Goal: Find contact information: Find contact information

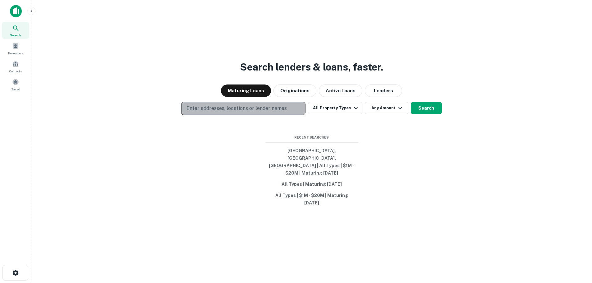
click at [240, 112] on p "Enter addresses, locations or lender names" at bounding box center [236, 108] width 100 height 7
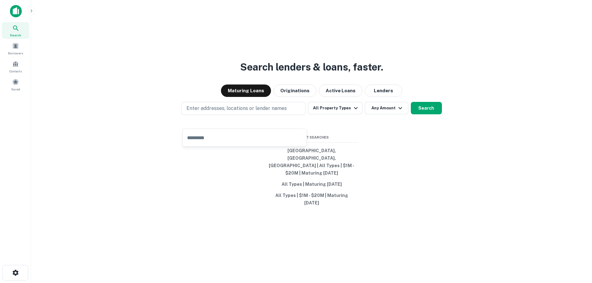
drag, startPoint x: 234, startPoint y: 120, endPoint x: 212, endPoint y: 141, distance: 30.8
click at [212, 141] on input "text" at bounding box center [245, 137] width 124 height 17
paste input "**********"
type input "**********"
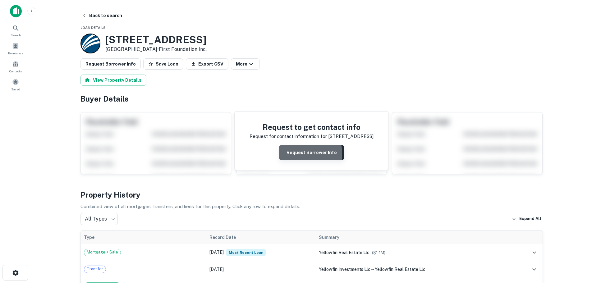
click at [294, 154] on button "Request Borrower Info" at bounding box center [311, 152] width 65 height 15
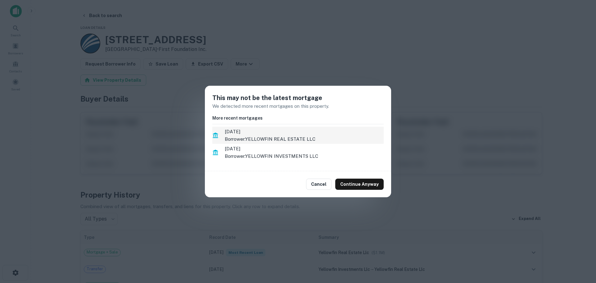
click at [291, 131] on span "4/8/2021" at bounding box center [304, 131] width 159 height 7
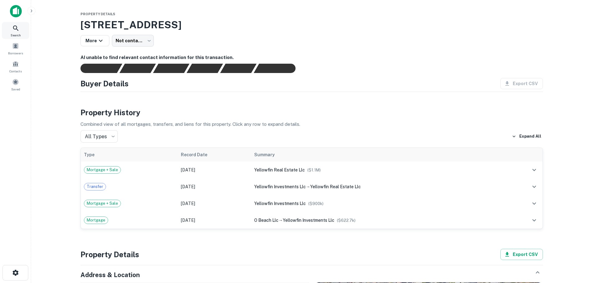
click at [15, 32] on div "Search" at bounding box center [15, 30] width 27 height 17
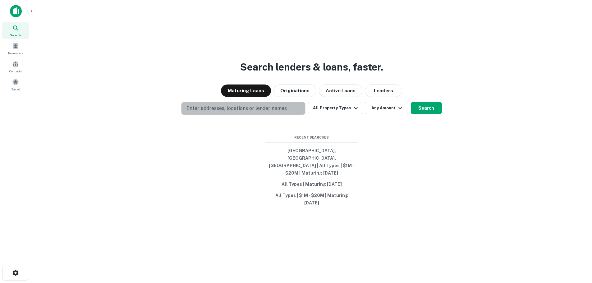
click at [203, 112] on p "Enter addresses, locations or lender names" at bounding box center [236, 108] width 100 height 7
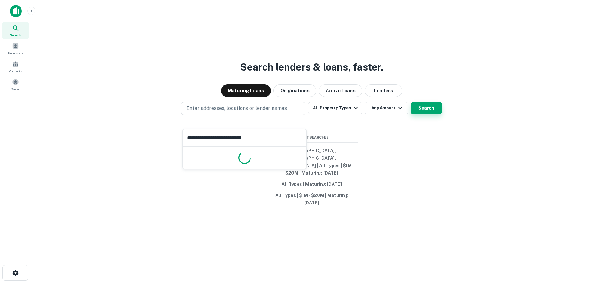
type input "**********"
click at [427, 114] on button "Search" at bounding box center [426, 108] width 31 height 12
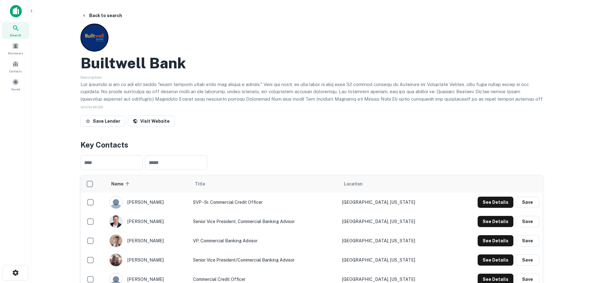
click at [17, 31] on icon at bounding box center [15, 28] width 7 height 7
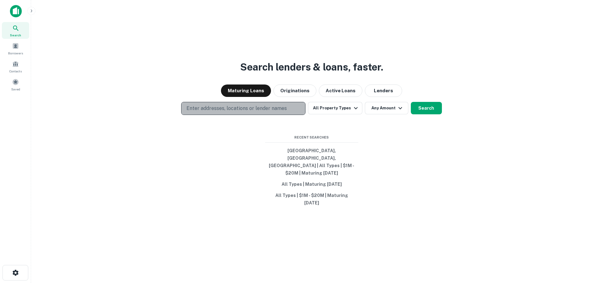
click at [205, 112] on p "Enter addresses, locations or lender names" at bounding box center [236, 108] width 100 height 7
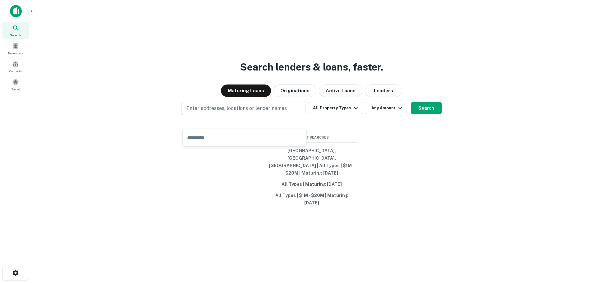
type input "**********"
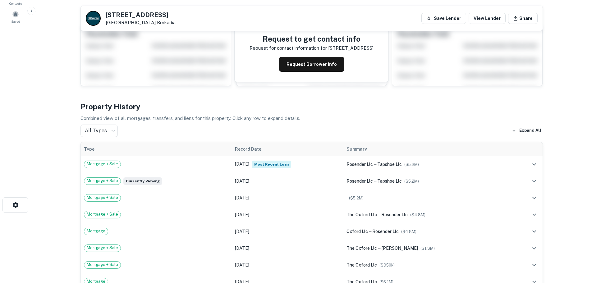
scroll to position [31, 0]
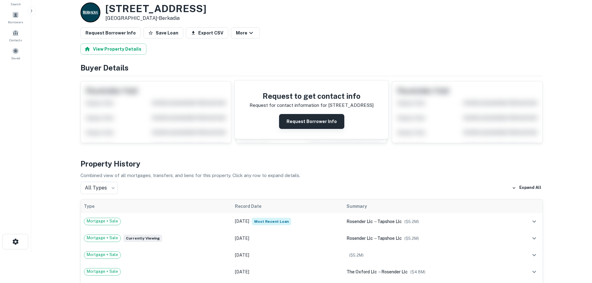
drag, startPoint x: 306, startPoint y: 132, endPoint x: 306, endPoint y: 128, distance: 4.4
click at [306, 130] on div "Request to get contact info Request for contact information for 943 n oxford av…" at bounding box center [311, 109] width 154 height 58
click at [305, 123] on button "Request Borrower Info" at bounding box center [311, 121] width 65 height 15
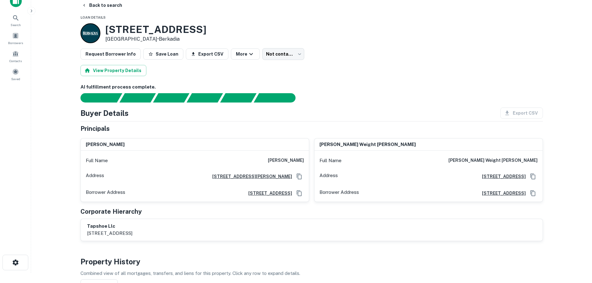
scroll to position [0, 0]
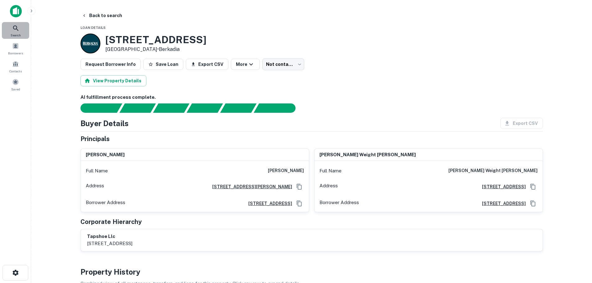
click at [14, 24] on div "Search" at bounding box center [15, 30] width 27 height 17
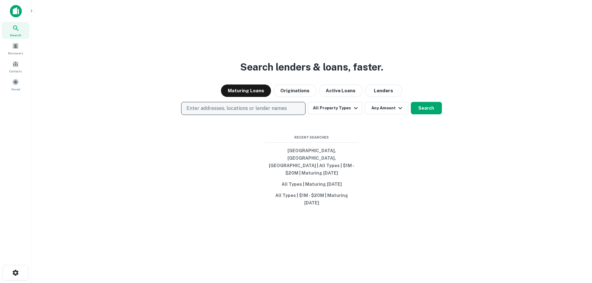
click at [230, 112] on p "Enter addresses, locations or lender names" at bounding box center [236, 108] width 100 height 7
type input "**********"
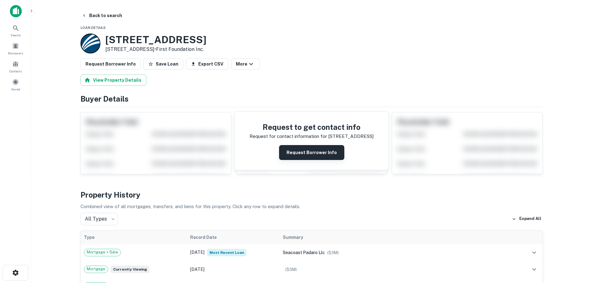
click at [290, 149] on button "Request Borrower Info" at bounding box center [311, 152] width 65 height 15
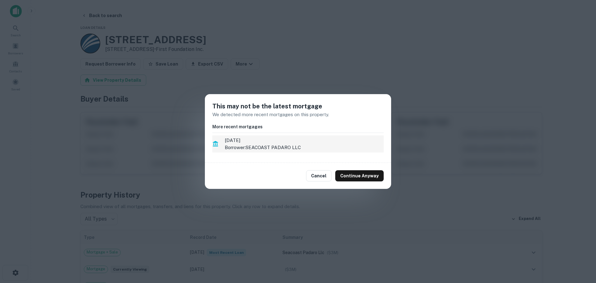
click at [285, 145] on p "Borrower: SEACOAST PADARO LLC" at bounding box center [304, 147] width 159 height 7
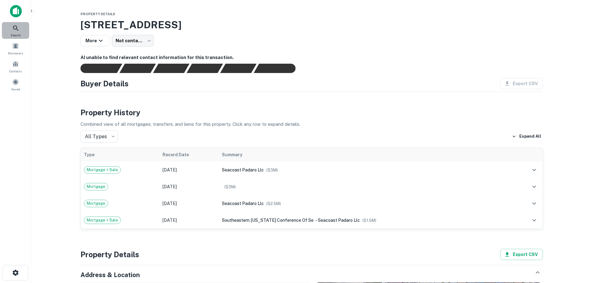
click at [20, 32] on div "Search" at bounding box center [15, 30] width 27 height 17
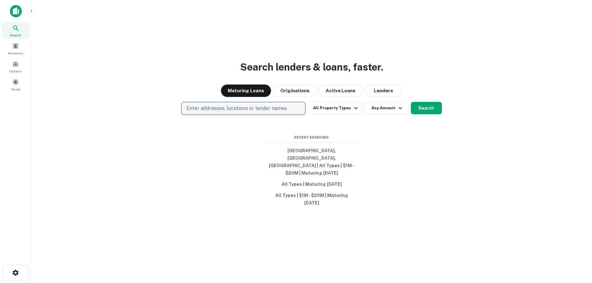
click at [212, 112] on p "Enter addresses, locations or lender names" at bounding box center [236, 108] width 100 height 7
type input "**********"
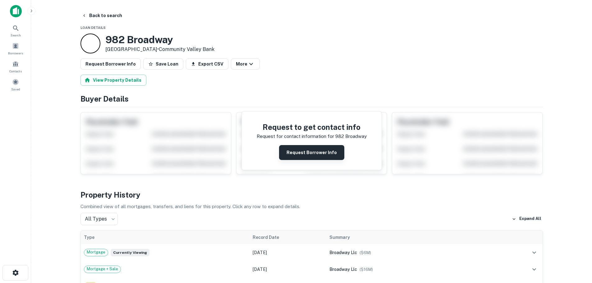
click at [297, 154] on button "Request Borrower Info" at bounding box center [311, 152] width 65 height 15
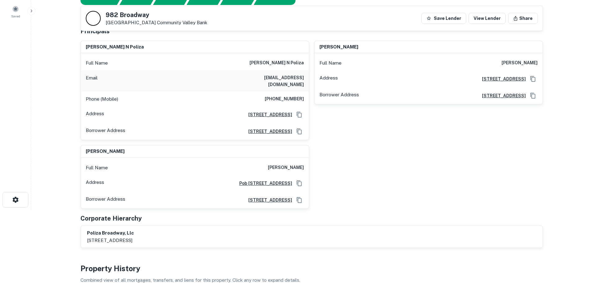
scroll to position [62, 0]
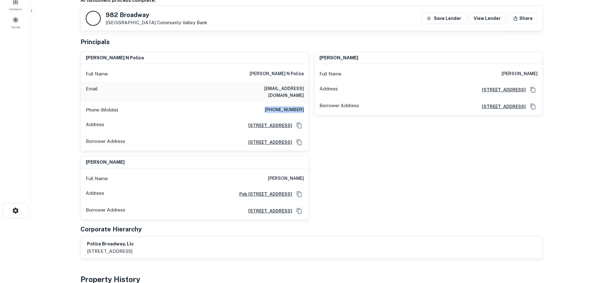
drag, startPoint x: 271, startPoint y: 103, endPoint x: 304, endPoint y: 102, distance: 32.3
click at [304, 102] on div "Phone (Mobile) (619) 246-2414" at bounding box center [195, 109] width 228 height 15
copy h6 "(619) 246-2414"
click at [235, 109] on div "Phone (Mobile) (619) 246-2414" at bounding box center [195, 109] width 228 height 15
drag, startPoint x: 271, startPoint y: 100, endPoint x: 304, endPoint y: 105, distance: 33.3
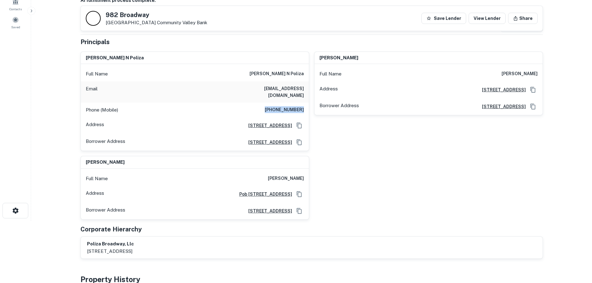
click at [304, 105] on div "Phone (Mobile) (619) 246-2414" at bounding box center [195, 109] width 228 height 15
copy h6 "(619) 246-2414"
click at [417, 194] on div "wisam n poliza Full Name wisam n poliza Email 2go2hero@gmail.com Phone (Mobile)…" at bounding box center [308, 133] width 467 height 173
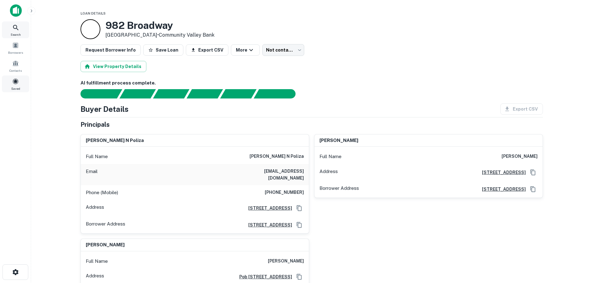
scroll to position [0, 0]
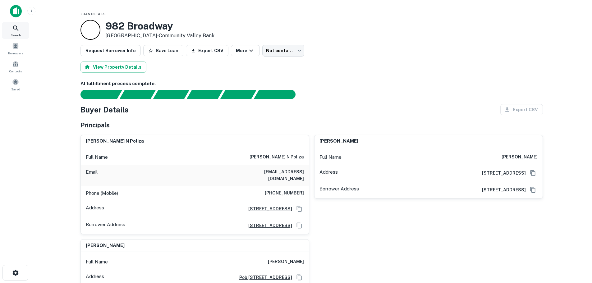
click at [16, 29] on icon at bounding box center [15, 27] width 5 height 5
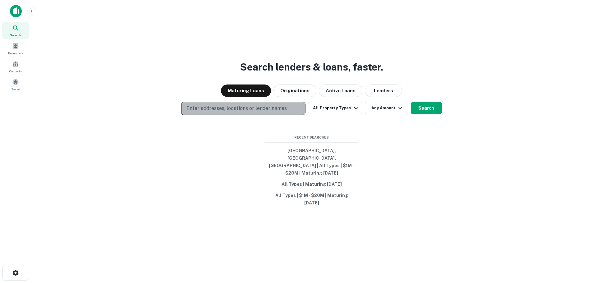
click at [211, 112] on p "Enter addresses, locations or lender names" at bounding box center [236, 108] width 100 height 7
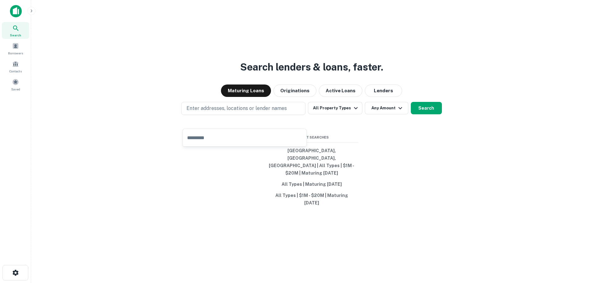
type input "**********"
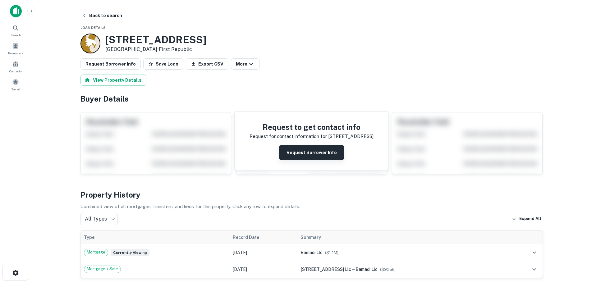
click at [309, 149] on button "Request Borrower Info" at bounding box center [311, 152] width 65 height 15
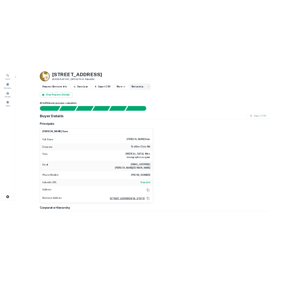
scroll to position [31, 0]
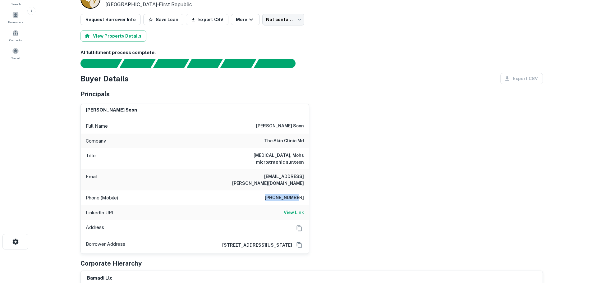
drag, startPoint x: 274, startPoint y: 191, endPoint x: 303, endPoint y: 188, distance: 29.1
click at [303, 194] on h6 "[PHONE_NUMBER]" at bounding box center [284, 197] width 39 height 7
copy h6 "[PHONE_NUMBER]"
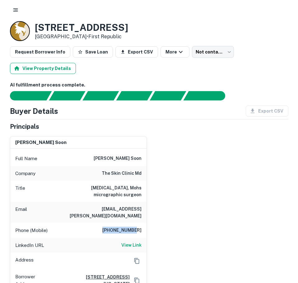
scroll to position [0, 0]
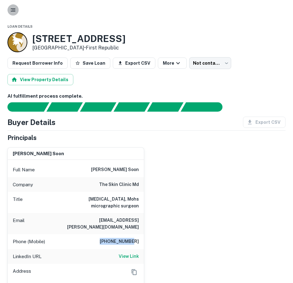
click at [11, 7] on icon "button" at bounding box center [13, 10] width 6 height 6
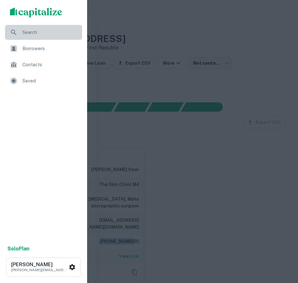
click at [30, 29] on span "Search" at bounding box center [50, 32] width 56 height 7
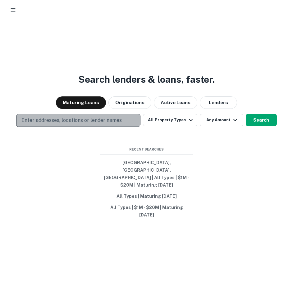
click at [118, 124] on p "Enter addresses, locations or lender names" at bounding box center [71, 119] width 100 height 7
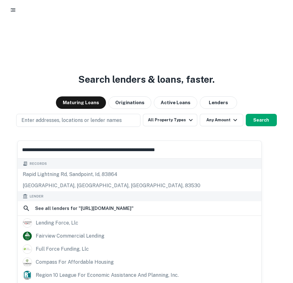
type input "**********"
drag, startPoint x: 209, startPoint y: 150, endPoint x: 0, endPoint y: 124, distance: 210.7
click at [0, 124] on html "**********" at bounding box center [146, 141] width 293 height 283
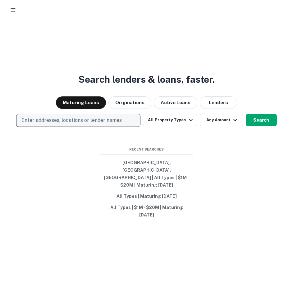
click at [99, 124] on p "Enter addresses, locations or lender names" at bounding box center [71, 119] width 100 height 7
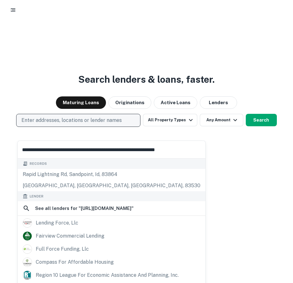
type input "**********"
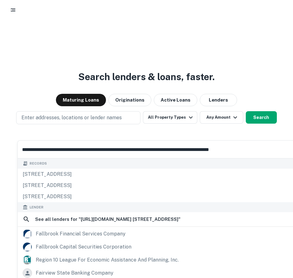
click at [85, 151] on input "**********" at bounding box center [164, 149] width 292 height 17
click at [85, 150] on input "**********" at bounding box center [164, 149] width 292 height 17
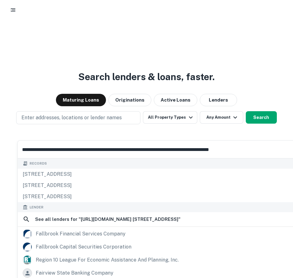
click at [85, 150] on input "**********" at bounding box center [164, 149] width 292 height 17
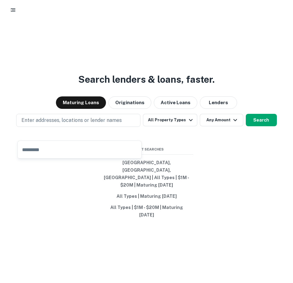
type input "**********"
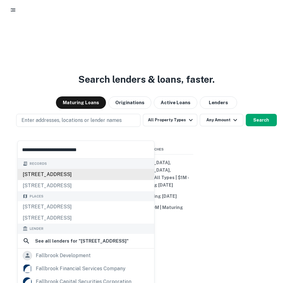
click at [64, 175] on div "230 e fallbrook st, fallbrook, ca, 92028" at bounding box center [86, 174] width 136 height 11
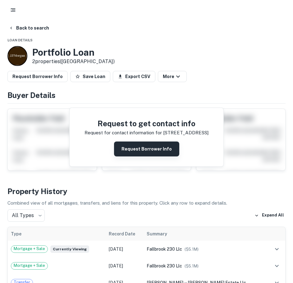
click at [131, 149] on button "Request Borrower Info" at bounding box center [146, 148] width 65 height 15
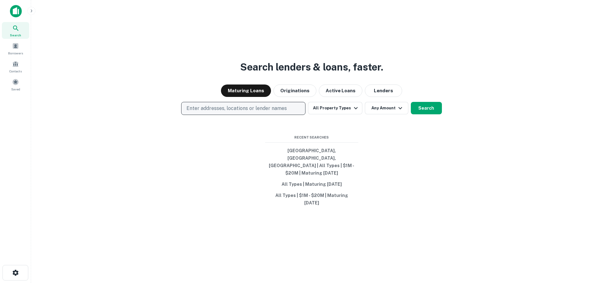
click at [263, 112] on p "Enter addresses, locations or lender names" at bounding box center [236, 108] width 100 height 7
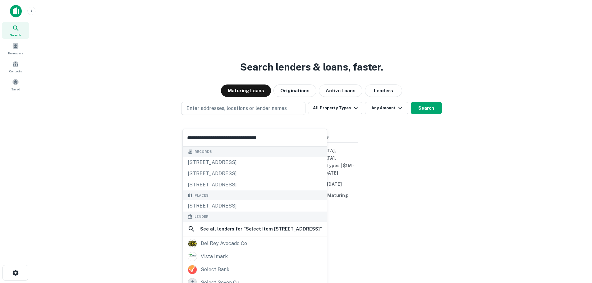
drag, startPoint x: 226, startPoint y: 137, endPoint x: 189, endPoint y: 137, distance: 37.9
click at [189, 137] on input "**********" at bounding box center [255, 137] width 144 height 17
type input "**********"
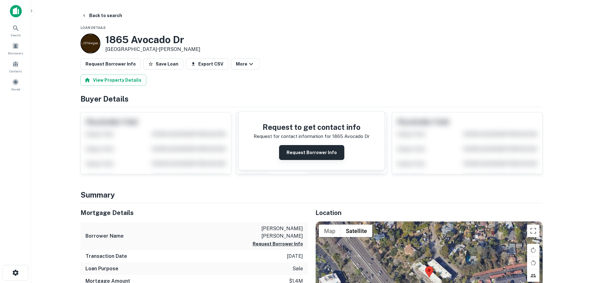
click at [309, 155] on button "Request Borrower Info" at bounding box center [311, 152] width 65 height 15
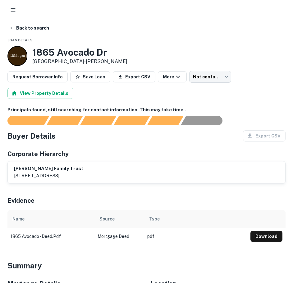
click at [176, 33] on div "Back to search" at bounding box center [146, 27] width 278 height 11
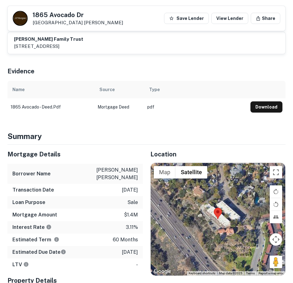
scroll to position [20, 0]
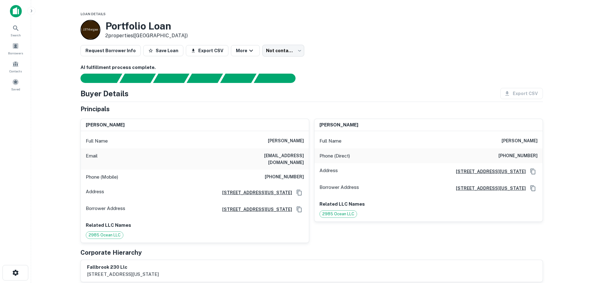
drag, startPoint x: 133, startPoint y: 124, endPoint x: 87, endPoint y: 128, distance: 46.1
click at [87, 128] on div "miklos a vasarhelyi" at bounding box center [195, 125] width 228 height 12
copy h6 "miklos a vasarhelyi"
drag, startPoint x: 269, startPoint y: 170, endPoint x: 304, endPoint y: 167, distance: 34.9
click at [304, 170] on div "Phone (Mobile) (917) 825-9880" at bounding box center [195, 177] width 228 height 15
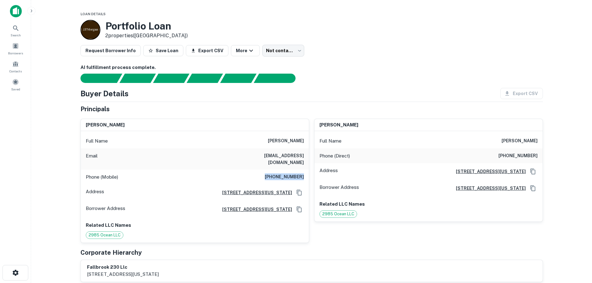
copy h6 "(917) 825-9880"
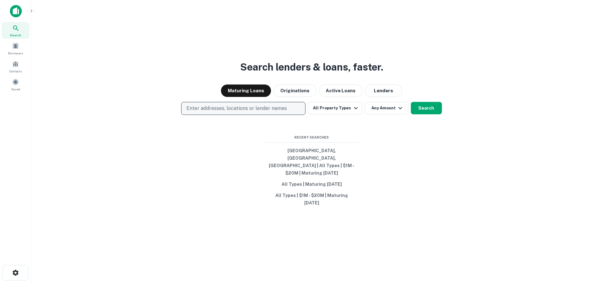
click at [201, 115] on button "Enter addresses, locations or lender names" at bounding box center [243, 108] width 124 height 13
type input "**********"
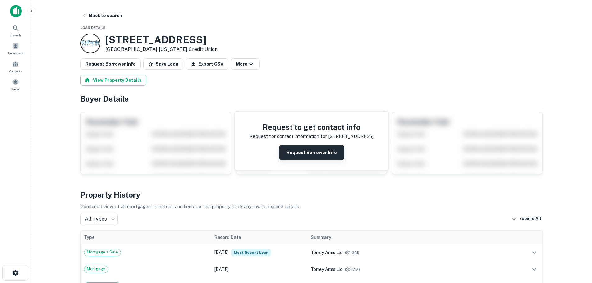
click at [289, 151] on button "Request Borrower Info" at bounding box center [311, 152] width 65 height 15
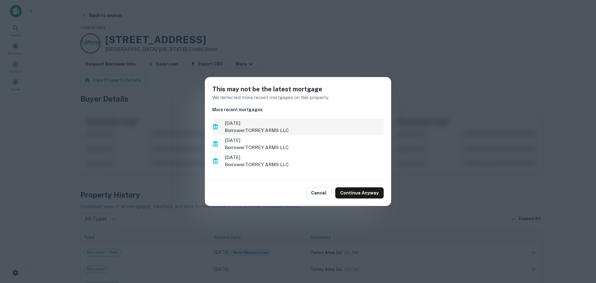
click at [271, 128] on p "Borrower: TORREY ARMS LLC" at bounding box center [304, 130] width 159 height 7
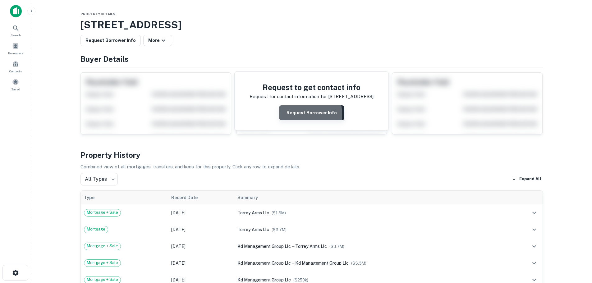
click at [291, 115] on button "Request Borrower Info" at bounding box center [311, 112] width 65 height 15
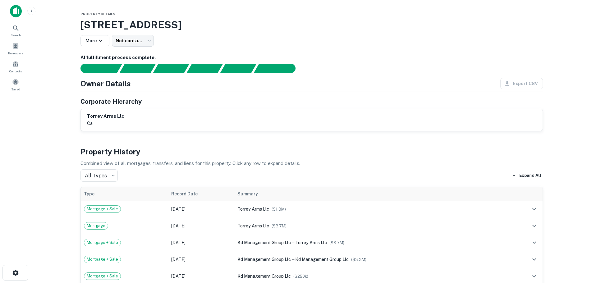
click at [117, 120] on h6 "torrey arms llc" at bounding box center [105, 116] width 37 height 7
click at [117, 119] on h6 "torrey arms llc" at bounding box center [105, 116] width 37 height 7
click at [118, 109] on div "torrey arms llc ca" at bounding box center [312, 120] width 462 height 22
click at [107, 116] on h6 "torrey arms llc" at bounding box center [105, 116] width 37 height 7
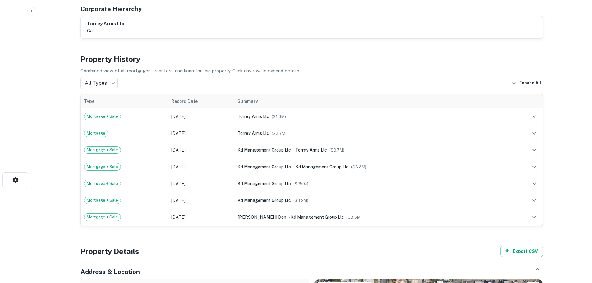
scroll to position [93, 0]
click at [517, 80] on button "Expand All" at bounding box center [526, 82] width 33 height 9
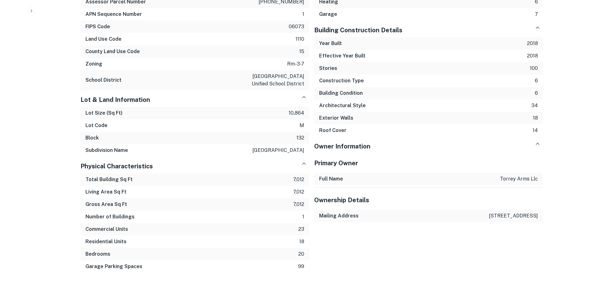
scroll to position [872, 0]
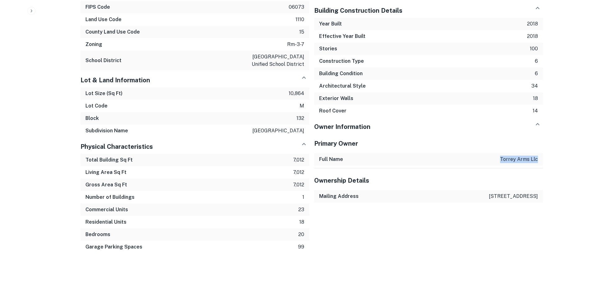
drag, startPoint x: 500, startPoint y: 159, endPoint x: 538, endPoint y: 157, distance: 38.2
click at [538, 157] on div "Full Name [PERSON_NAME] arms llc" at bounding box center [428, 159] width 229 height 12
copy p "torrey arms llc"
